Goal: Find specific page/section

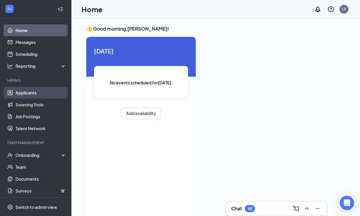
click at [50, 91] on link "Applicants" at bounding box center [40, 93] width 51 height 12
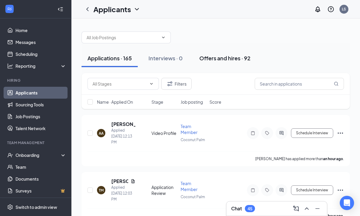
click at [227, 57] on div "Offers and hires · 92" at bounding box center [224, 57] width 51 height 7
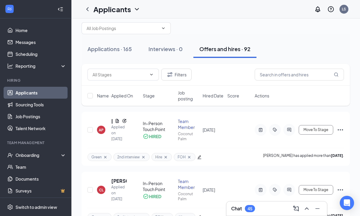
scroll to position [9, 0]
click at [133, 32] on input "text" at bounding box center [123, 29] width 72 height 7
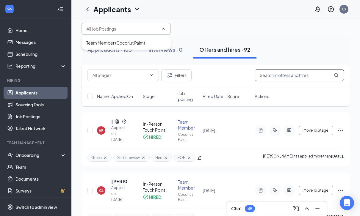
click at [323, 74] on input "text" at bounding box center [299, 75] width 89 height 12
type input "[PERSON_NAME]"
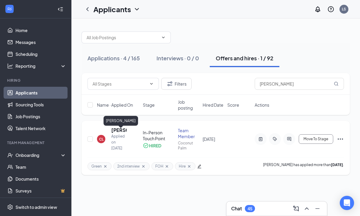
click at [115, 127] on h5 "[PERSON_NAME]" at bounding box center [118, 130] width 15 height 7
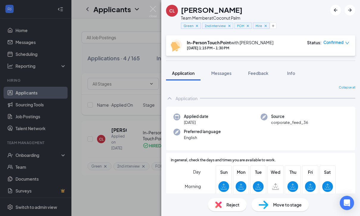
click at [87, 193] on div "CL [PERSON_NAME] Team Member at Coconut Palm Green 2nd interview FOH Hire In-Pe…" at bounding box center [180, 108] width 360 height 216
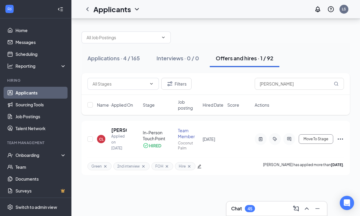
scroll to position [19, 0]
click at [56, 152] on div "Onboarding" at bounding box center [38, 155] width 46 height 6
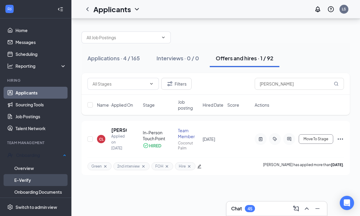
click at [37, 174] on link "E-Verify" at bounding box center [40, 180] width 52 height 12
